Goal: Check status: Check status

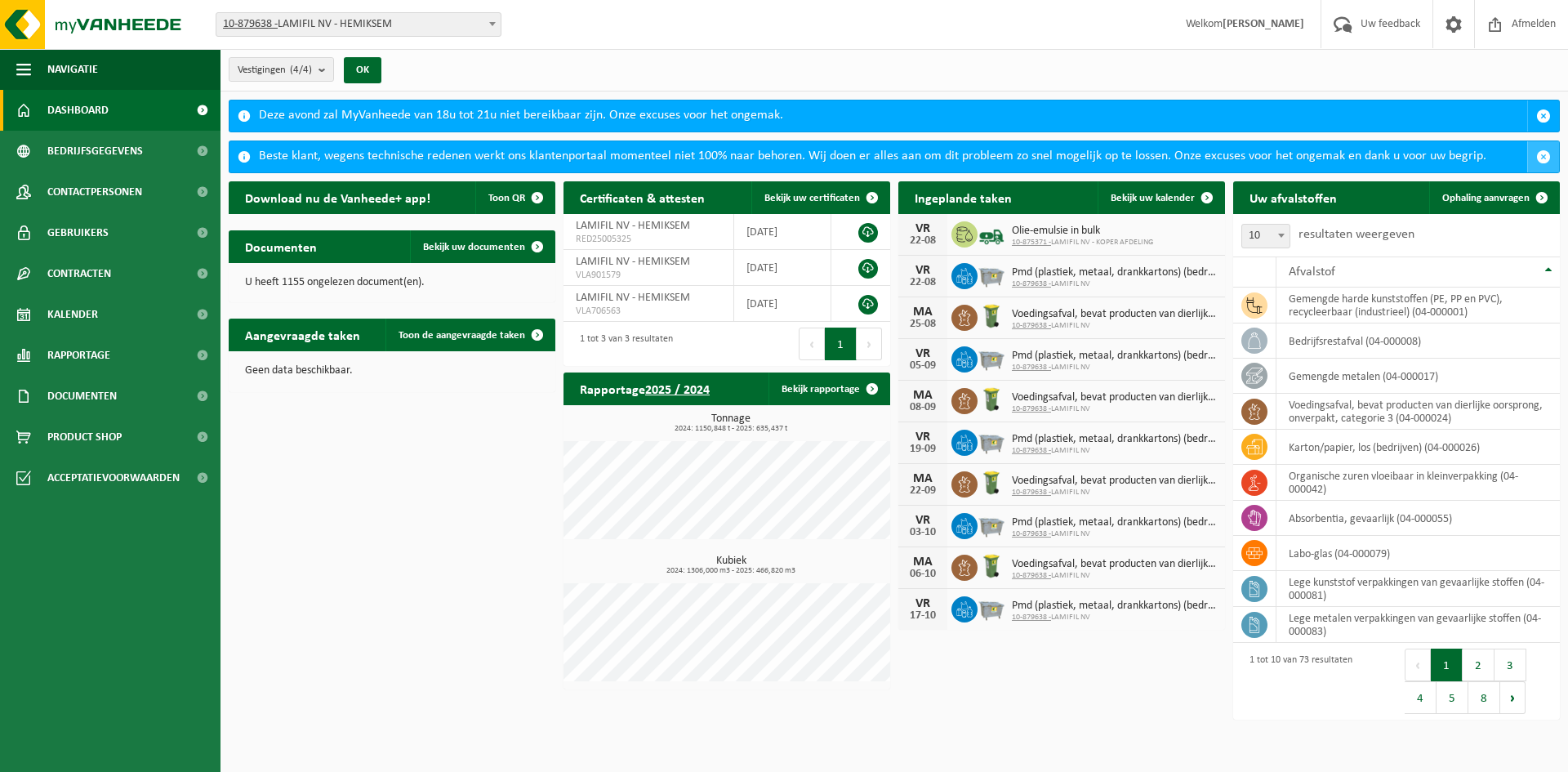
click at [1544, 151] on span "button" at bounding box center [1543, 156] width 14 height 14
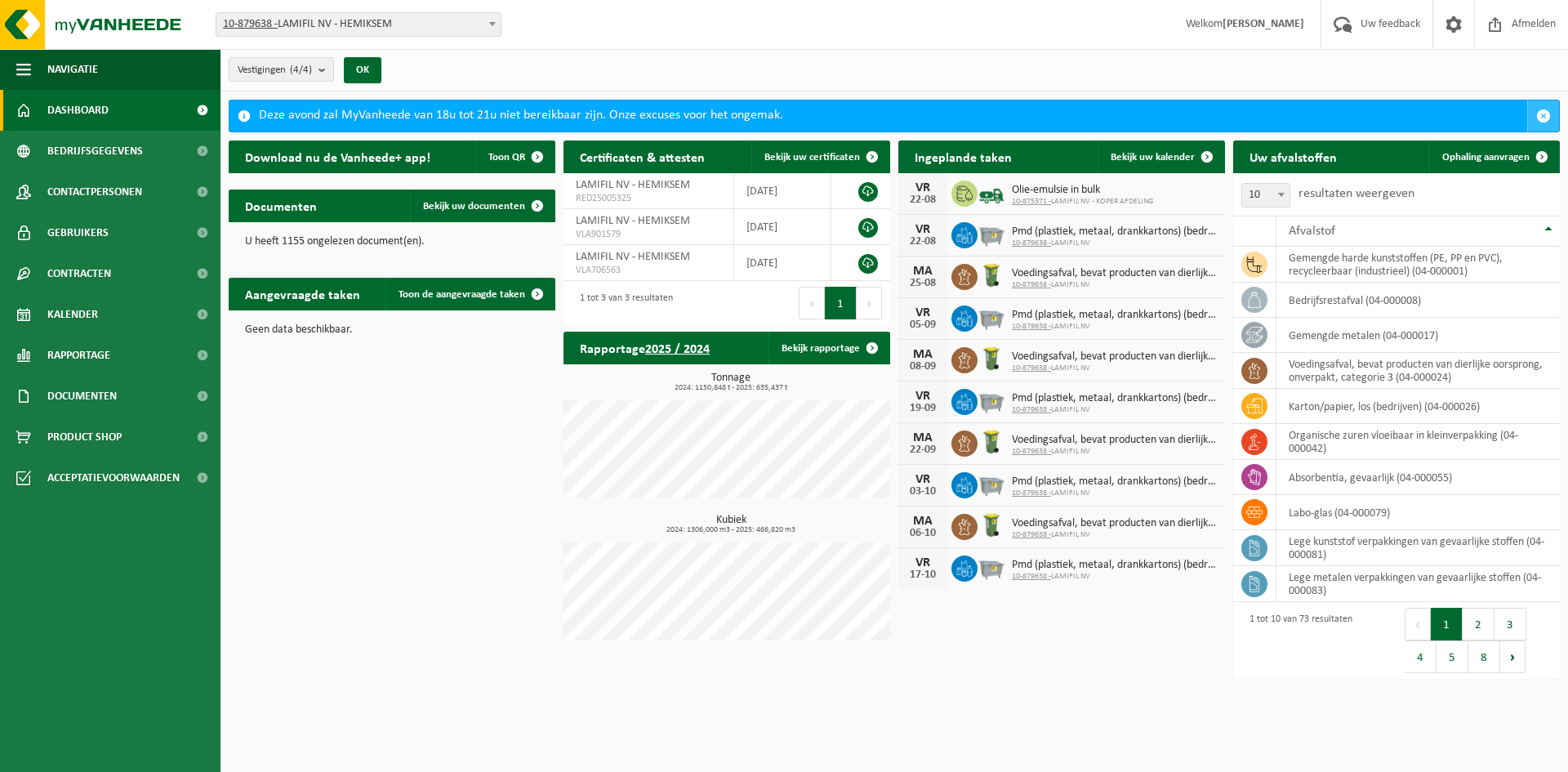
click at [1542, 108] on span "button" at bounding box center [1543, 115] width 14 height 14
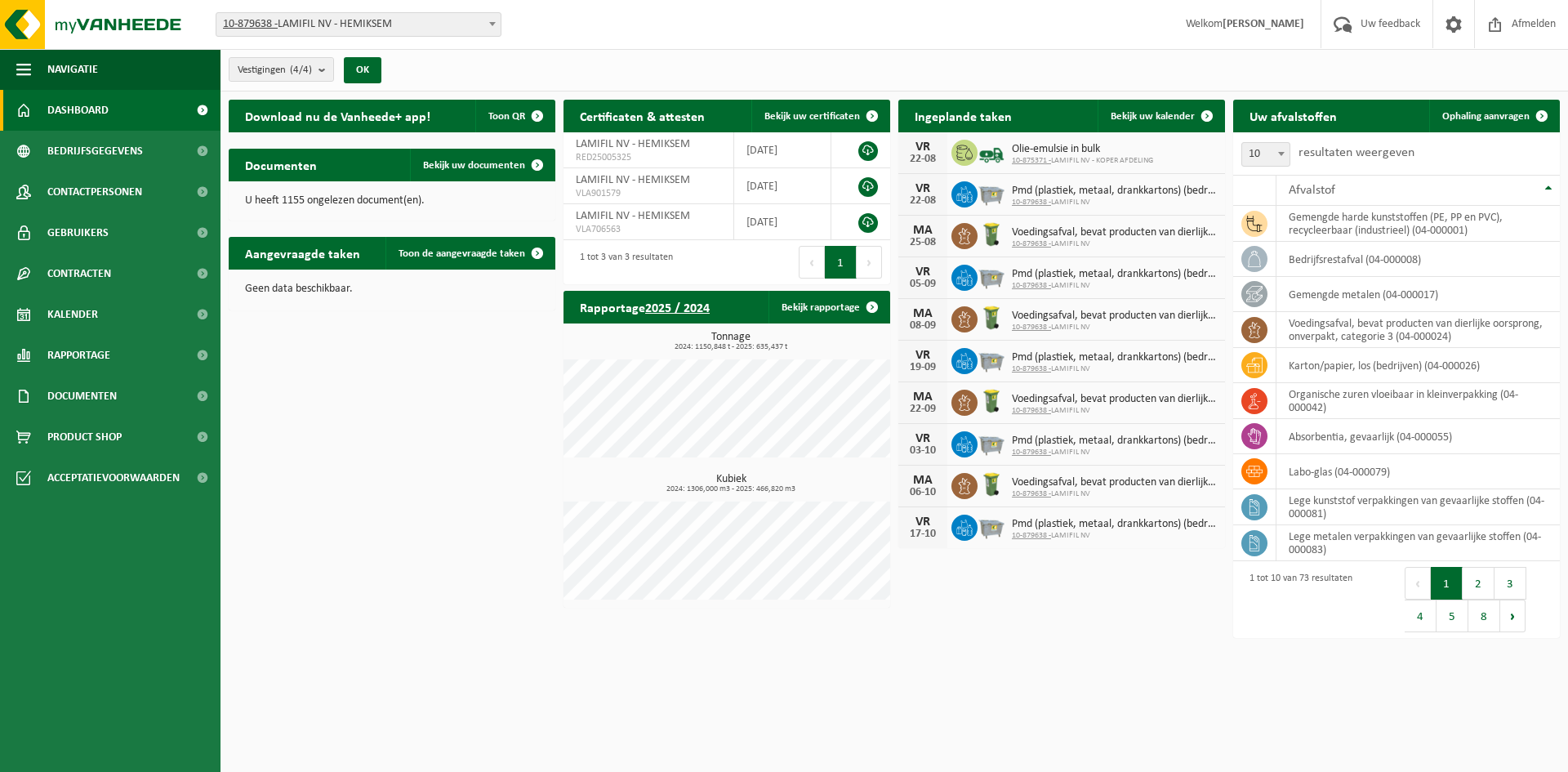
click at [858, 43] on div "Vestiging: 10-879638 - LAMIFIL NV - HEMIKSEM 10-907268 - LAMIFIL - DRAAD/KABEL …" at bounding box center [784, 24] width 1568 height 50
click at [429, 439] on div "Download nu de Vanheede+ app! Toon QR Certificaten & attesten Bekijk uw certifi…" at bounding box center [894, 369] width 1339 height 556
click at [1120, 122] on link "Bekijk uw kalender" at bounding box center [1161, 116] width 126 height 33
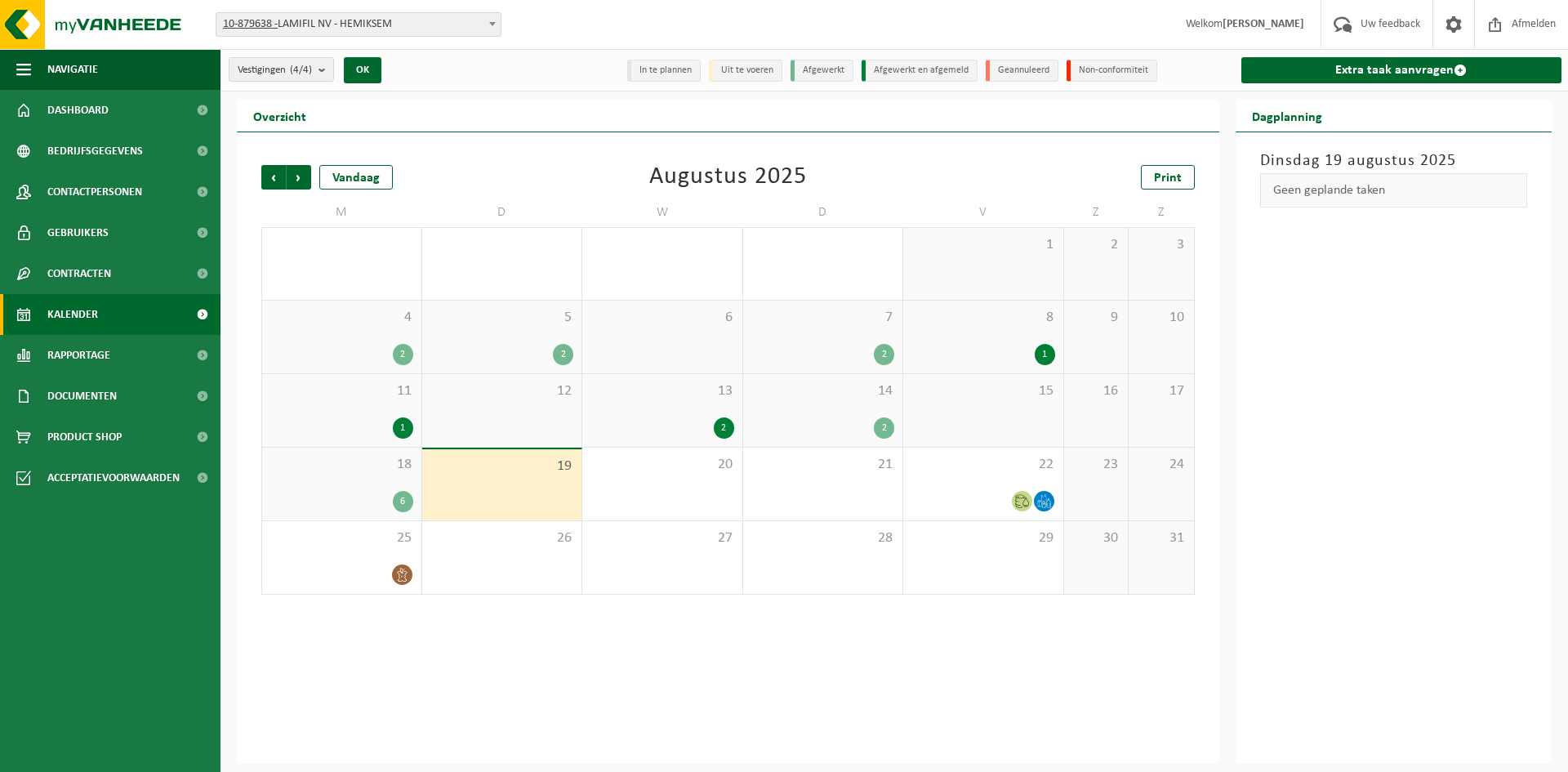
click at [361, 479] on div "18 6" at bounding box center [341, 484] width 159 height 72
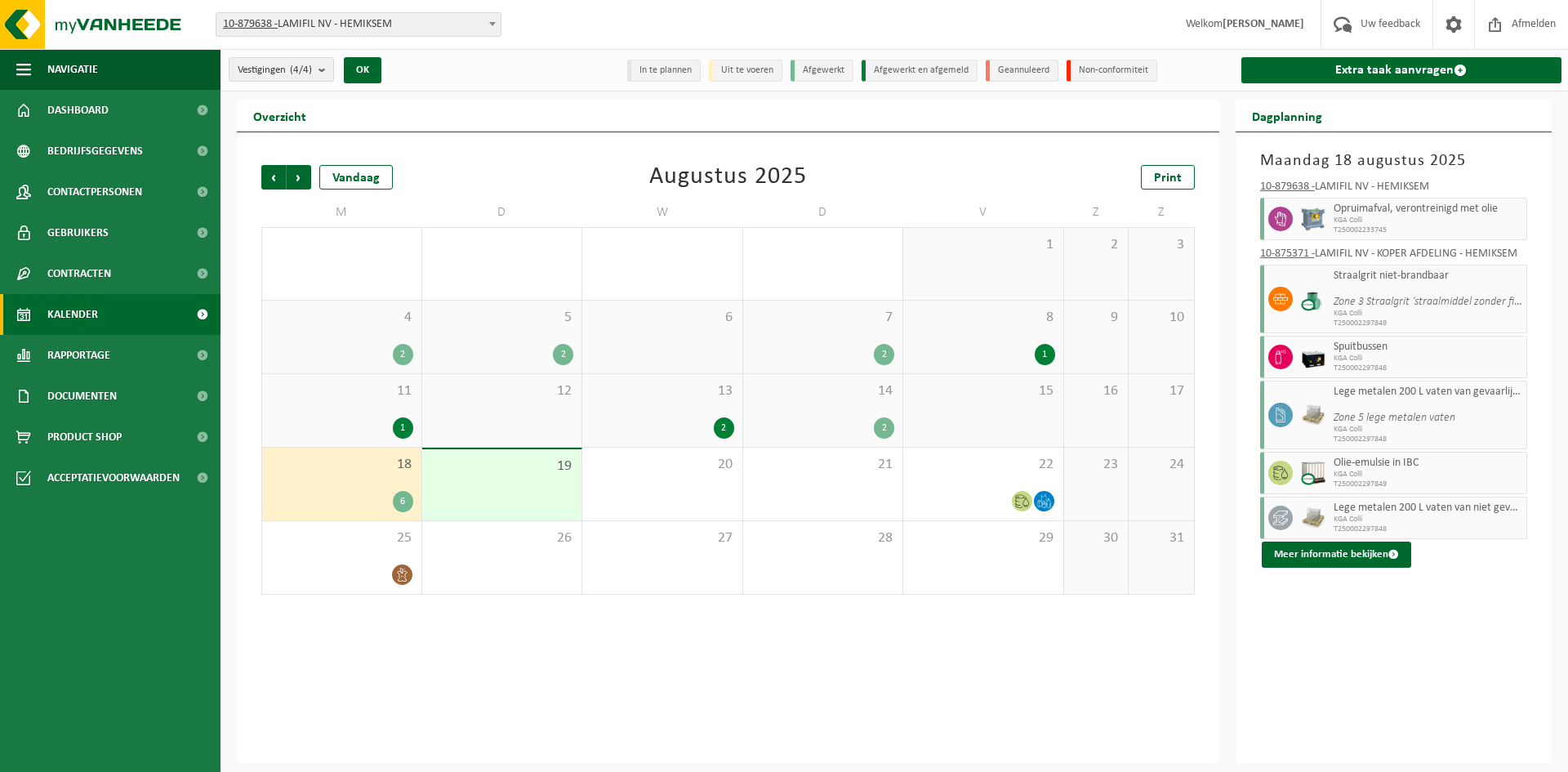
click at [501, 465] on span "19" at bounding box center [502, 466] width 144 height 18
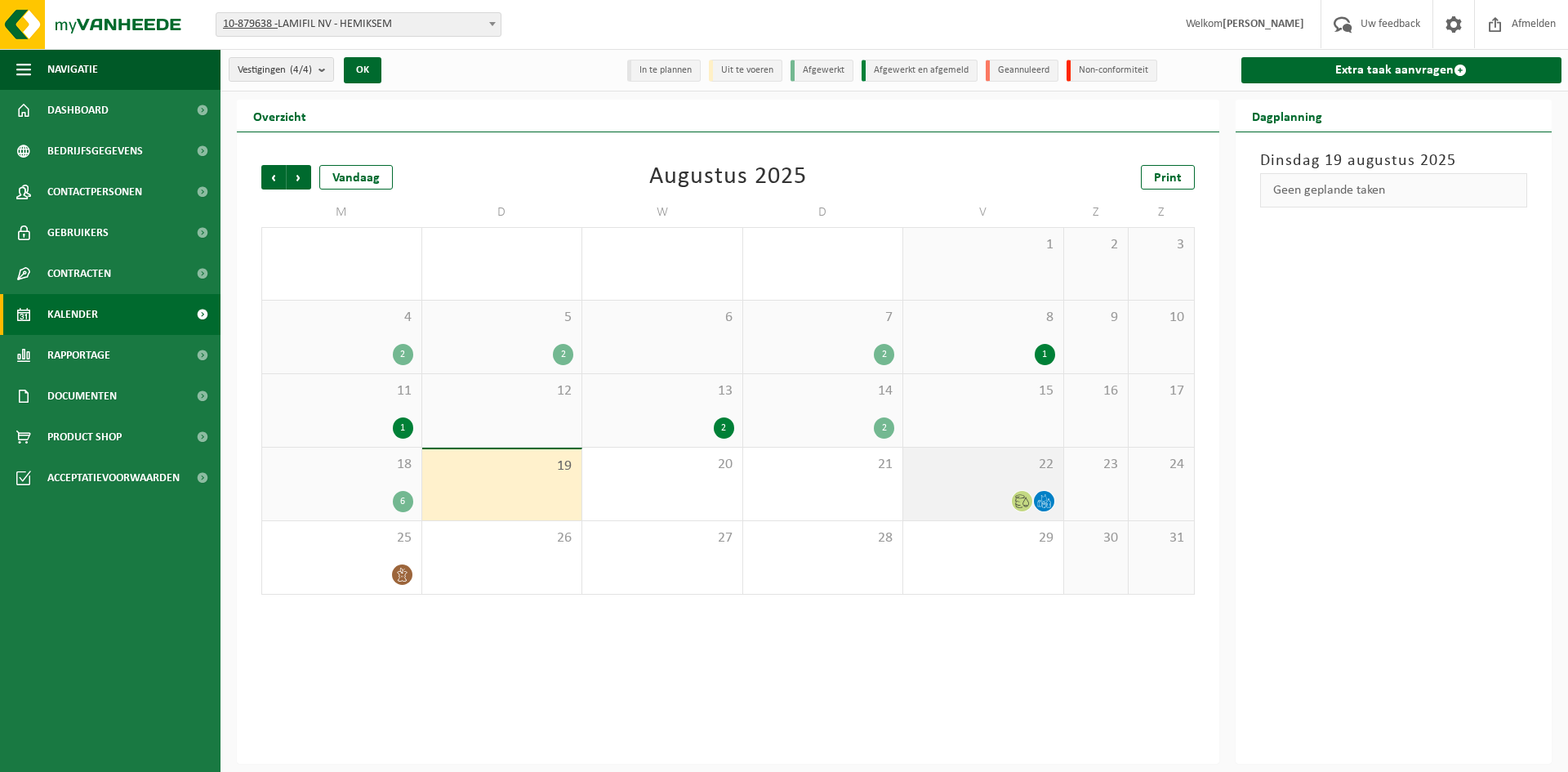
click at [937, 484] on div "22" at bounding box center [984, 484] width 160 height 72
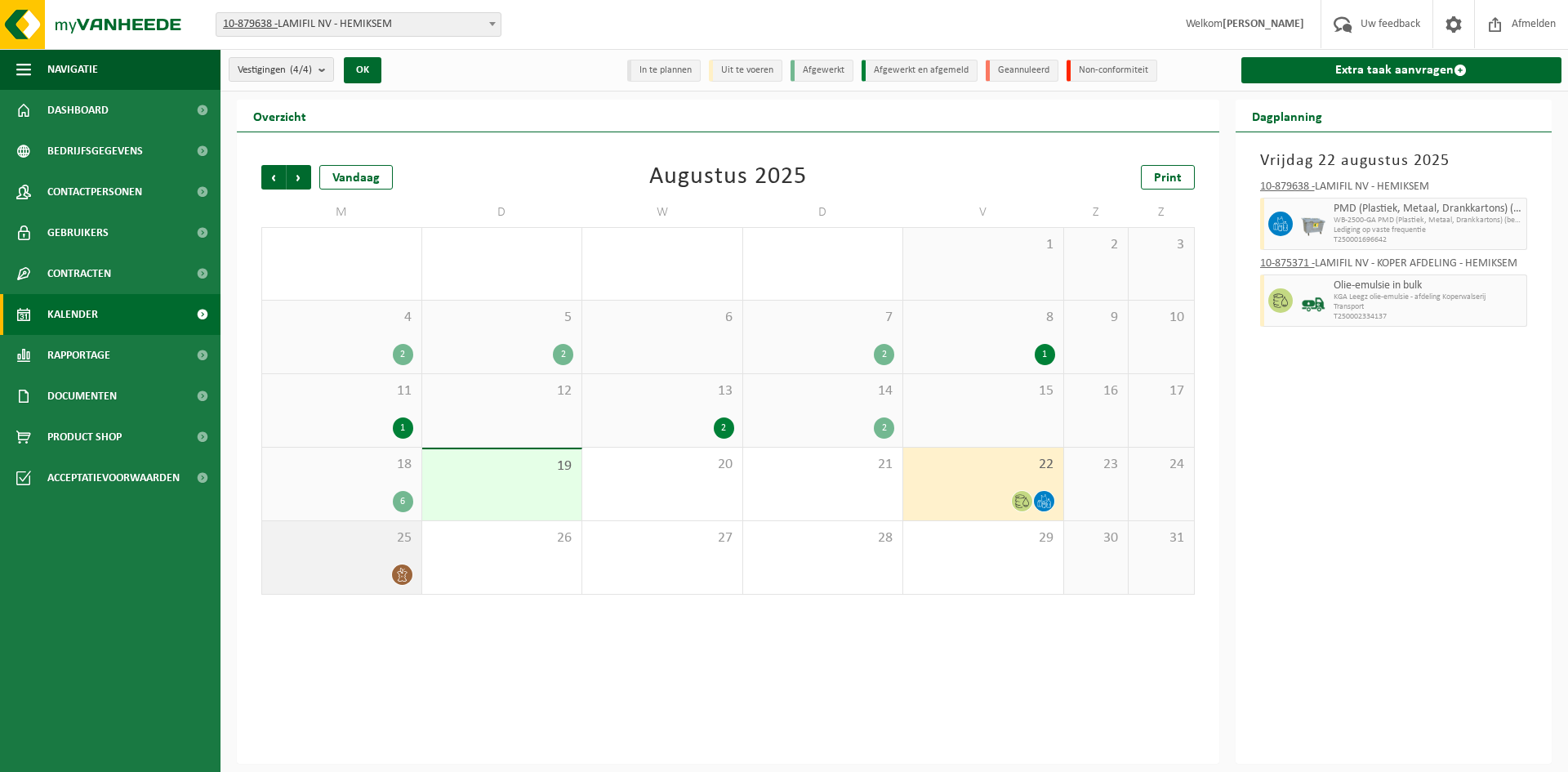
click at [359, 535] on span "25" at bounding box center [342, 538] width 143 height 18
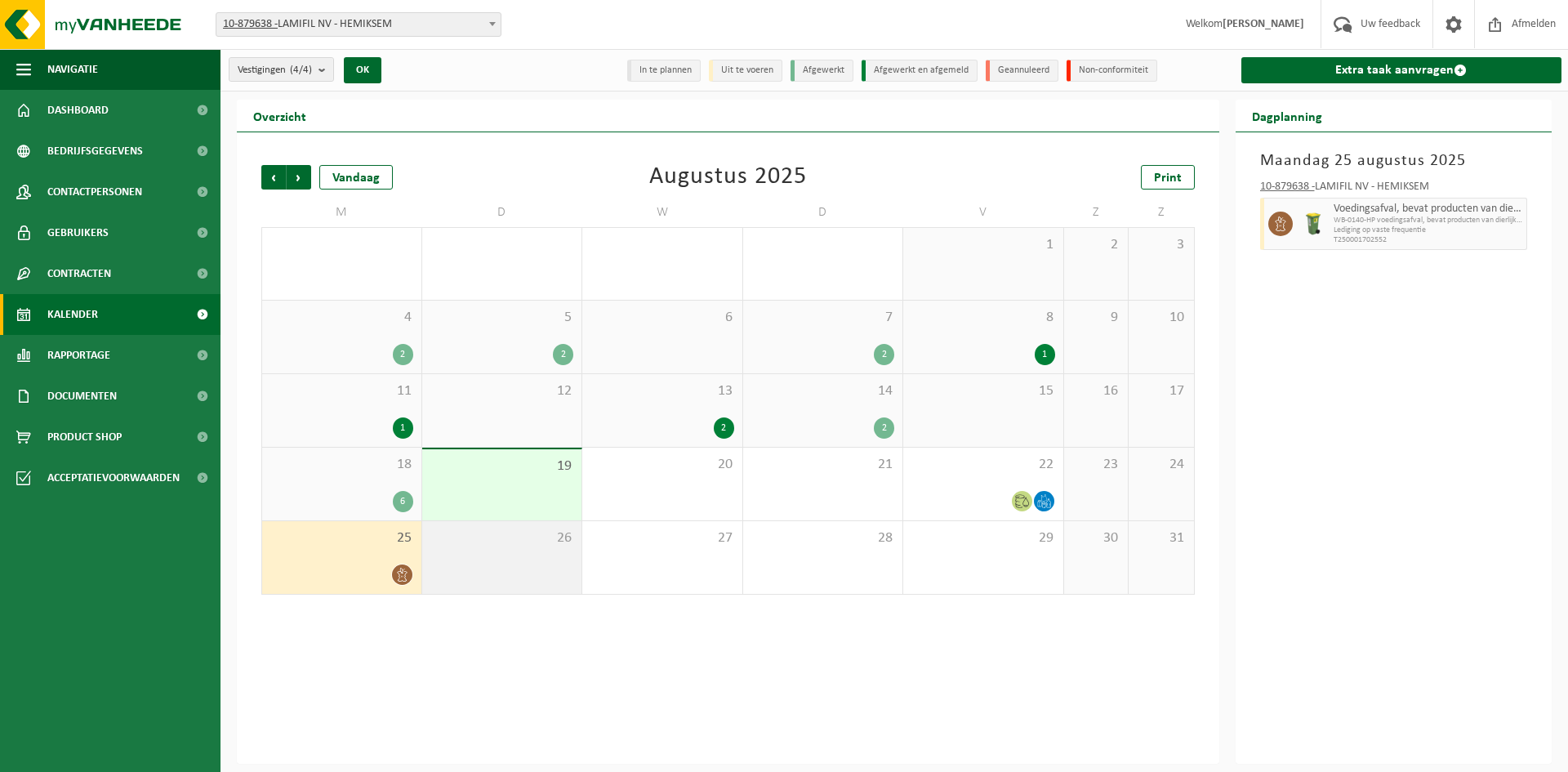
click at [458, 539] on span "26" at bounding box center [502, 538] width 144 height 18
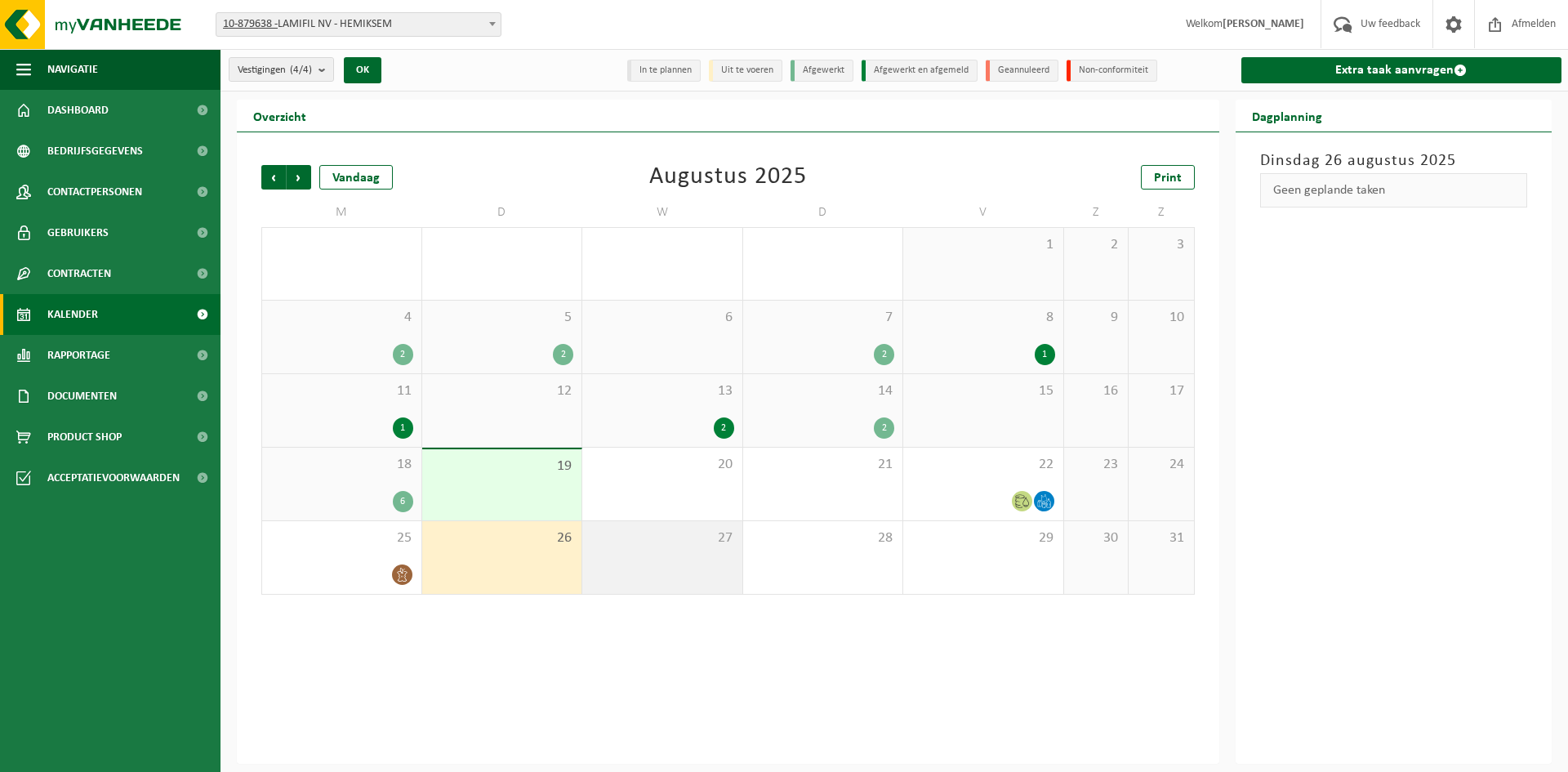
click at [600, 543] on span "27" at bounding box center [662, 538] width 144 height 18
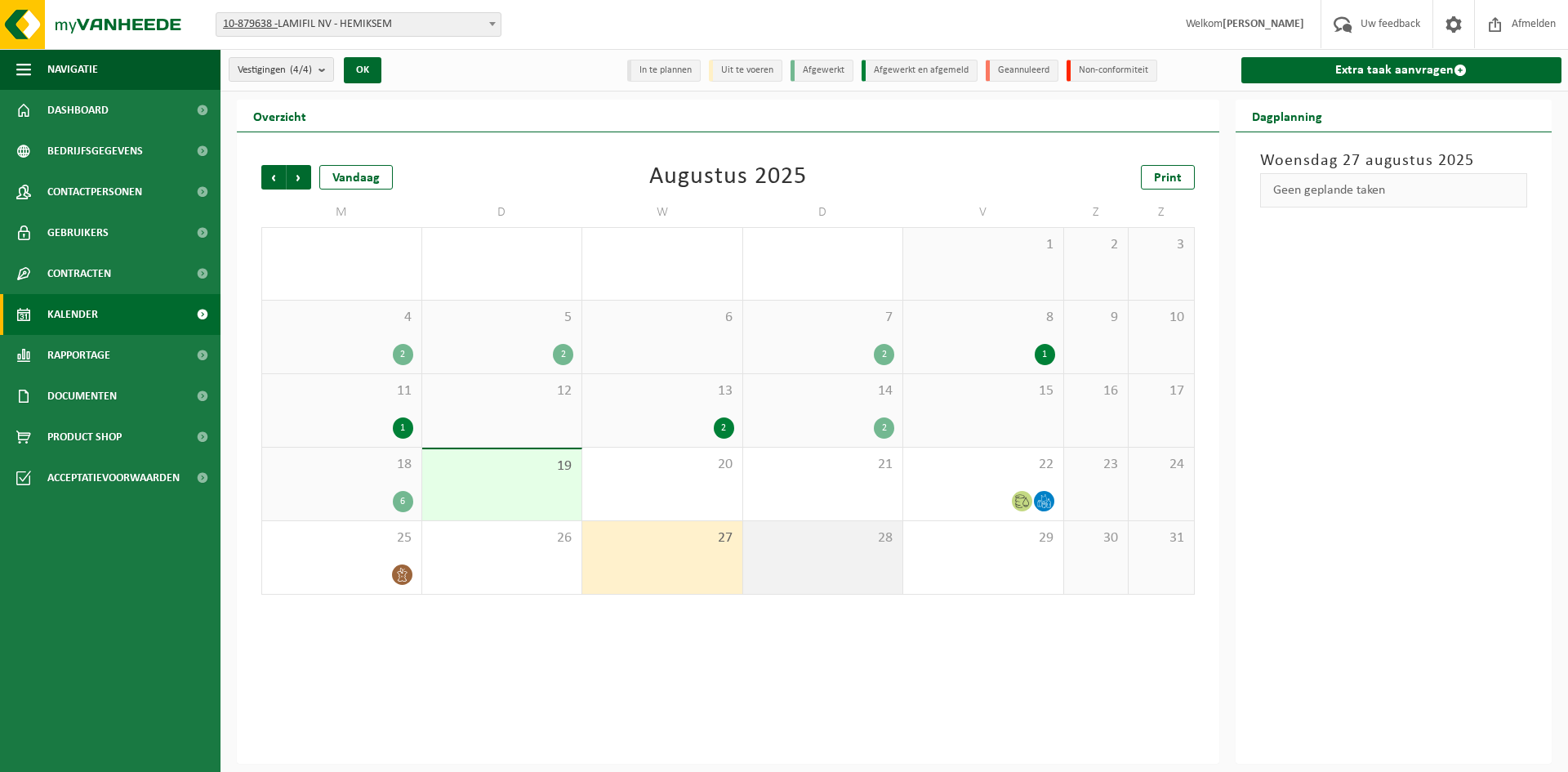
drag, startPoint x: 819, startPoint y: 550, endPoint x: 832, endPoint y: 547, distance: 13.3
click at [820, 550] on div "28" at bounding box center [823, 558] width 160 height 72
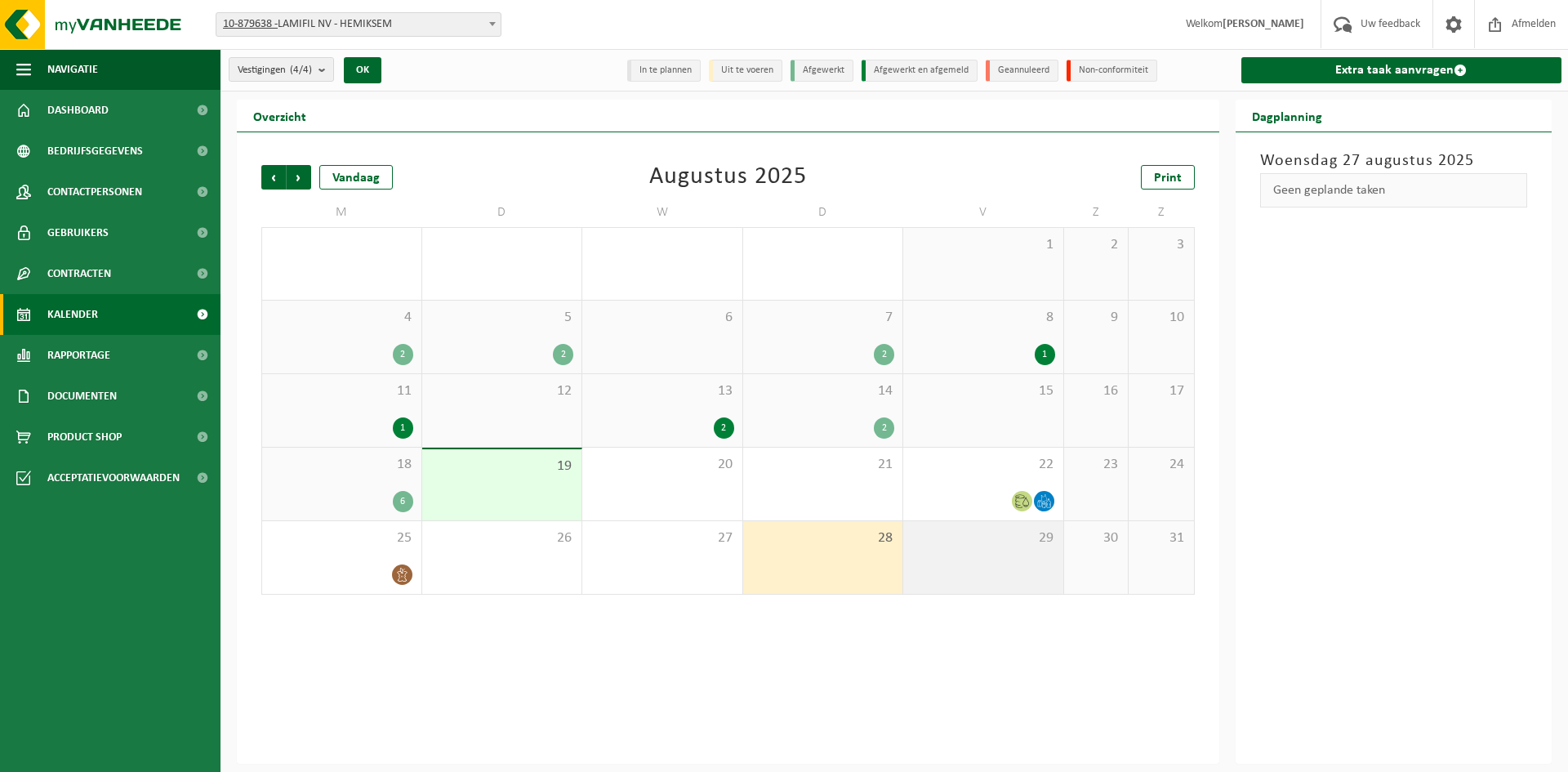
click at [942, 546] on span "29" at bounding box center [983, 538] width 144 height 18
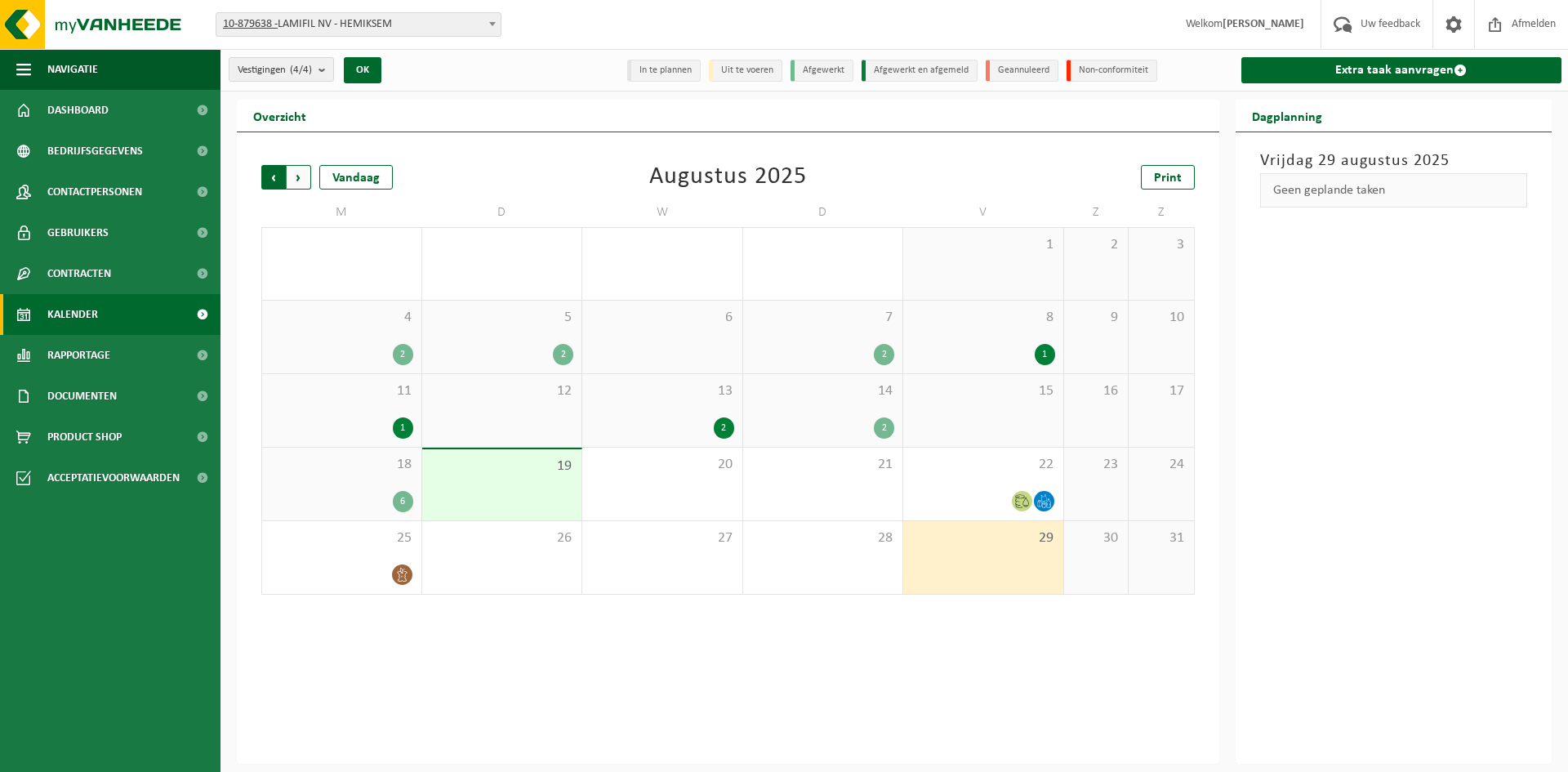
click at [309, 177] on span "Volgende" at bounding box center [298, 177] width 24 height 24
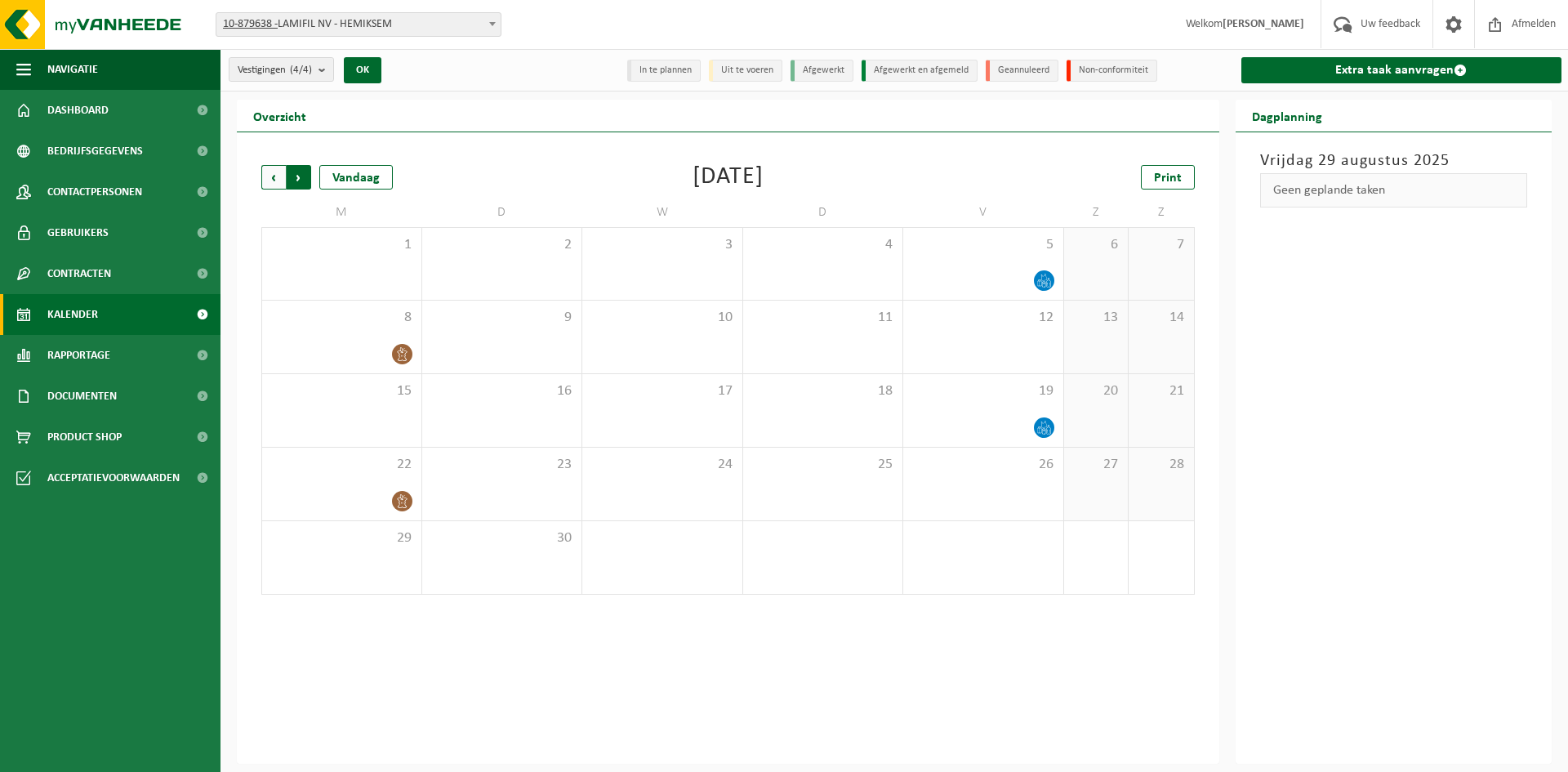
click at [277, 179] on span "Vorige" at bounding box center [273, 177] width 24 height 24
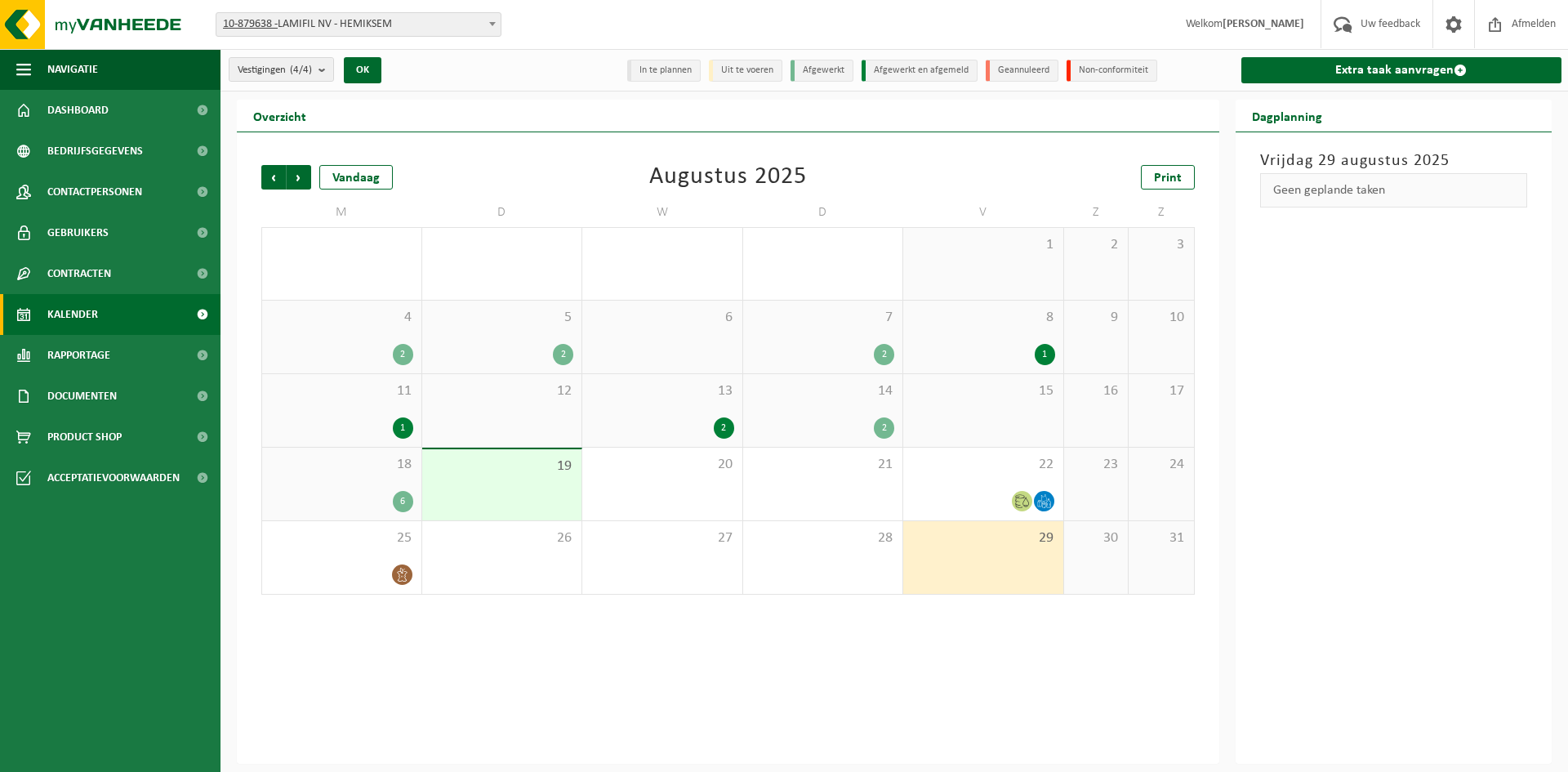
click at [516, 481] on div "19" at bounding box center [502, 484] width 160 height 71
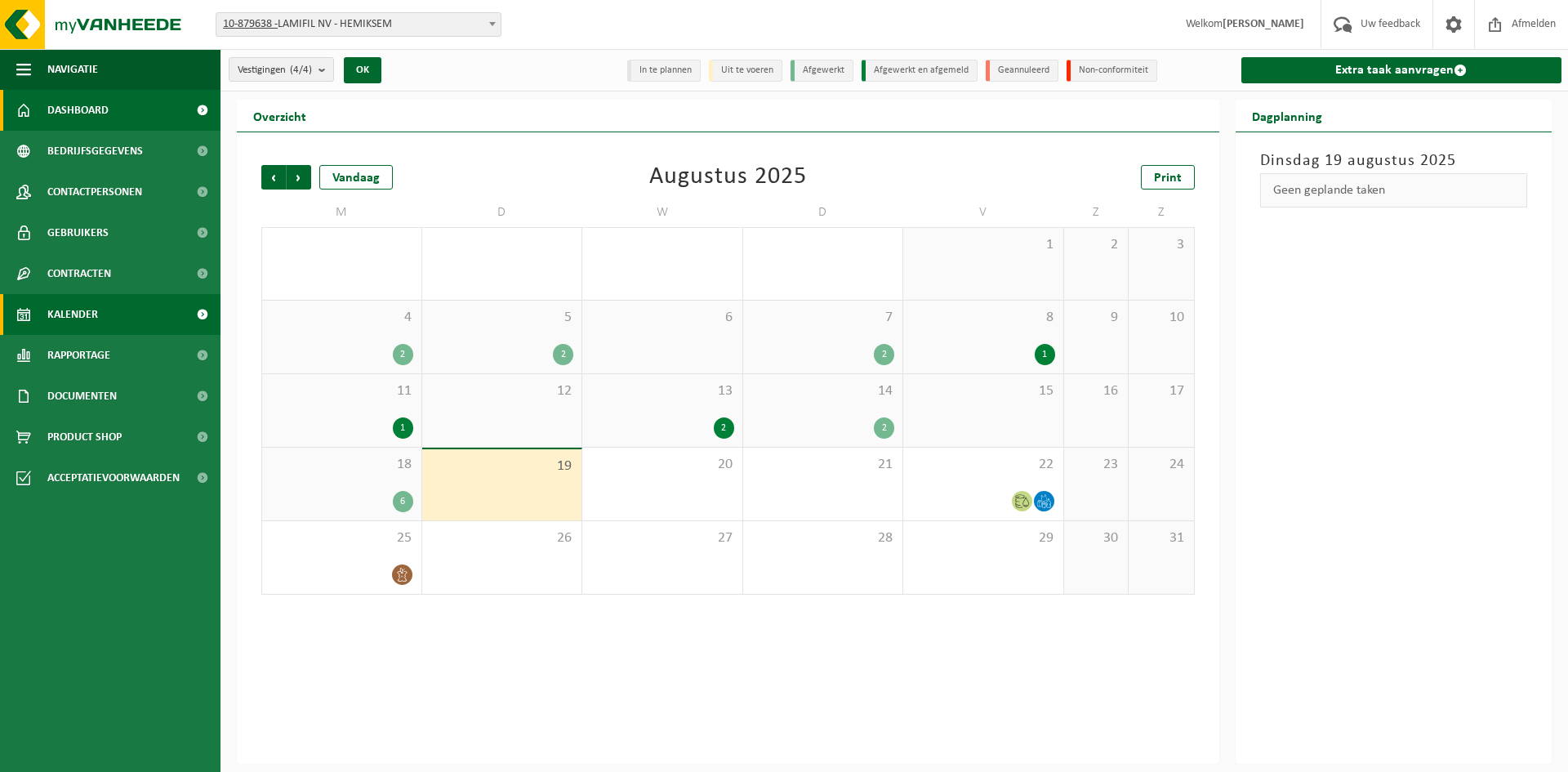
click at [145, 93] on link "Dashboard" at bounding box center [110, 110] width 220 height 41
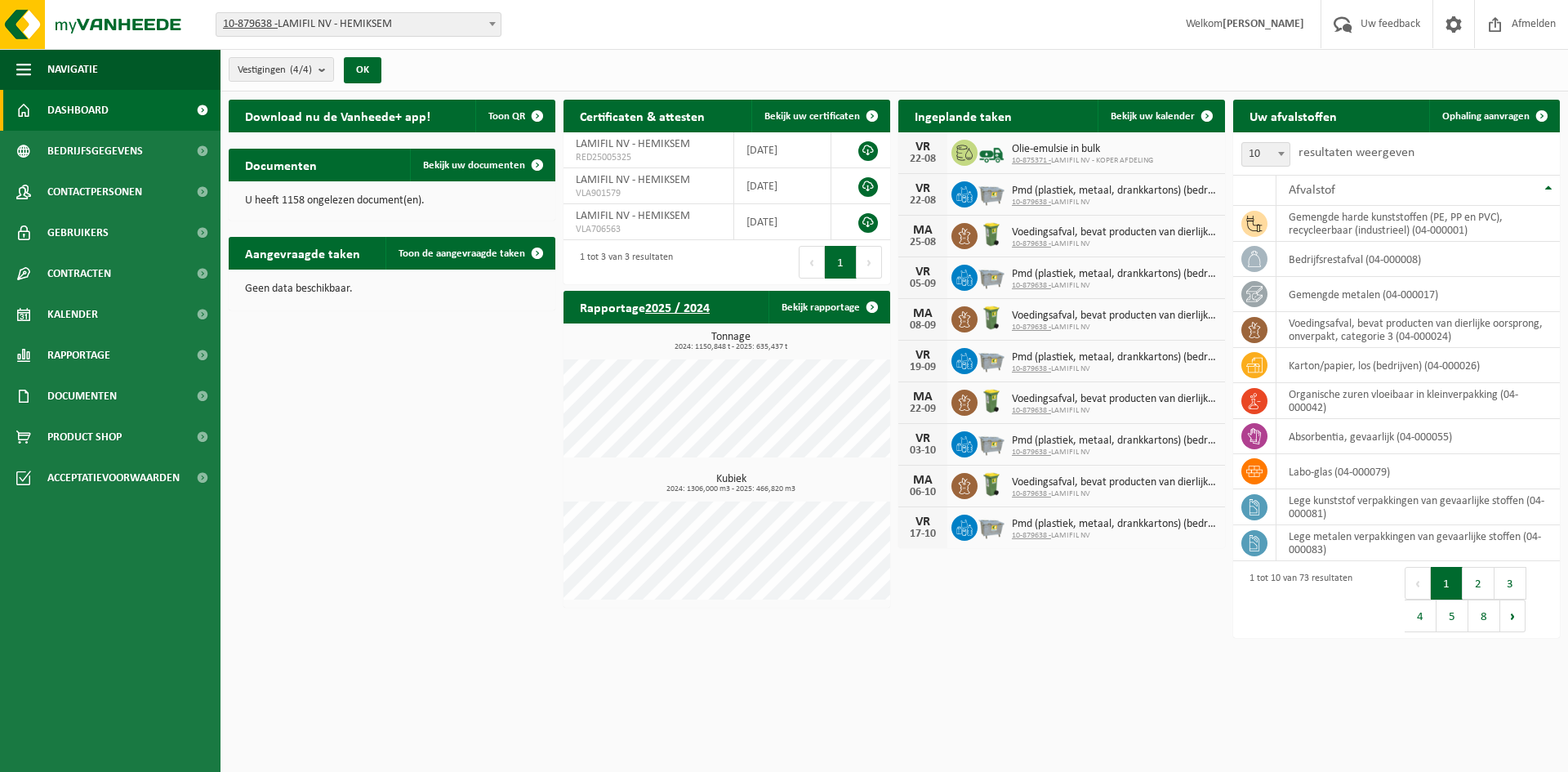
click at [455, 451] on div "Download nu de Vanheede+ app! Toon QR Certificaten & attesten Bekijk uw certifi…" at bounding box center [894, 369] width 1339 height 556
click at [436, 441] on div "Download nu de Vanheede+ app! Toon QR Certificaten & attesten Bekijk uw certifi…" at bounding box center [894, 369] width 1339 height 556
click at [325, 340] on div "Download nu de Vanheede+ app! Toon QR Certificaten & attesten Bekijk uw certifi…" at bounding box center [894, 369] width 1339 height 556
click at [481, 420] on div "Download nu de Vanheede+ app! Toon QR Certificaten & attesten Bekijk uw certifi…" at bounding box center [894, 369] width 1339 height 556
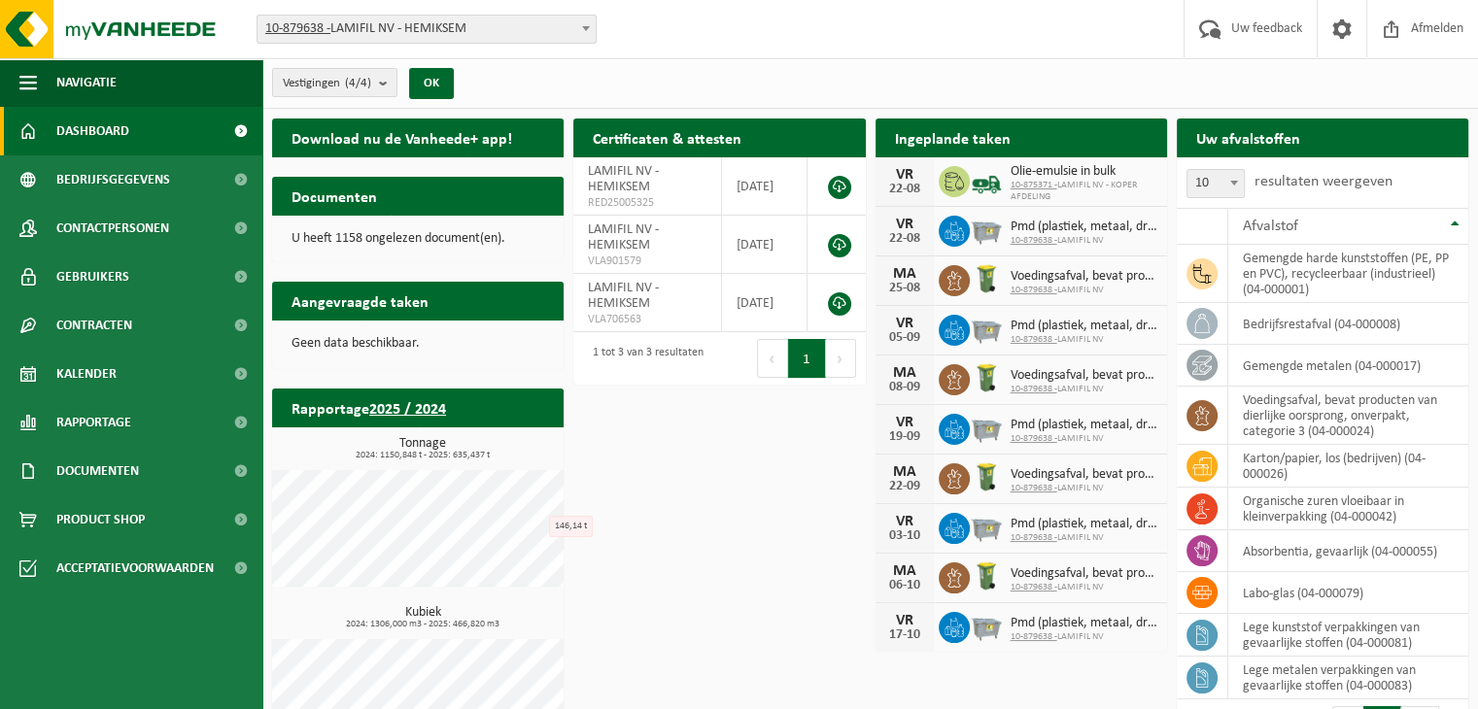
click at [696, 518] on div "Download nu de Vanheede+ app! Toon QR Certificaten & attesten Bekijk uw certifi…" at bounding box center [870, 473] width 1206 height 729
click at [703, 465] on div "Download nu de Vanheede+ app! Toon QR Certificaten & attesten Bekijk uw certifi…" at bounding box center [870, 473] width 1206 height 729
